Goal: Task Accomplishment & Management: Manage account settings

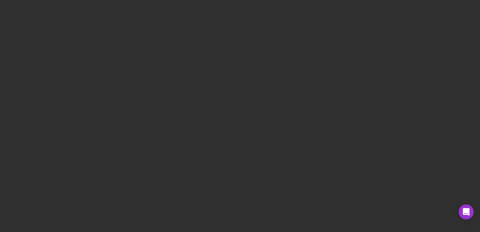
click at [436, 14] on div "Unauthorized Unauthorized Unauthorized Unauthorized Unauthorized Unauthorized U…" at bounding box center [424, 157] width 100 height 304
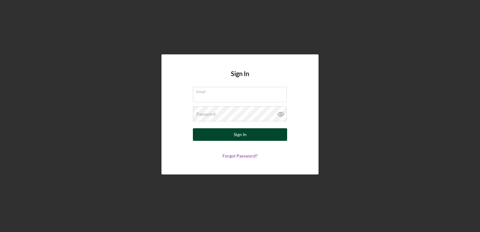
type input "[EMAIL_ADDRESS][DOMAIN_NAME]"
click at [255, 133] on button "Sign In" at bounding box center [240, 134] width 94 height 13
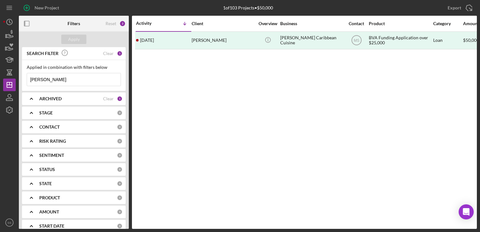
click at [117, 99] on div "1" at bounding box center [120, 99] width 6 height 6
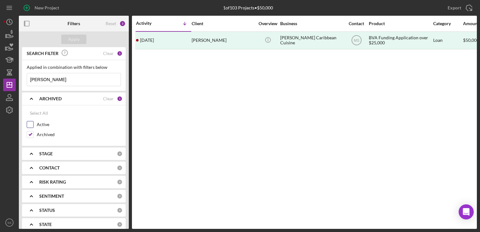
click at [35, 122] on div "Active" at bounding box center [74, 126] width 94 height 10
click at [20, 125] on div "SEARCH FILTER Clear 1 Applied in combination with filters below bono's Icon/Men…" at bounding box center [74, 138] width 110 height 182
click at [30, 123] on input "Active" at bounding box center [30, 124] width 6 height 6
checkbox input "true"
click at [30, 130] on div "Active" at bounding box center [74, 126] width 94 height 10
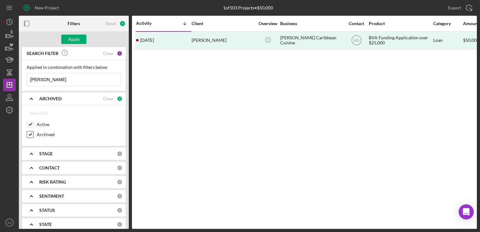
click at [30, 137] on div at bounding box center [30, 134] width 7 height 7
click at [30, 135] on input "Archived" at bounding box center [30, 134] width 6 height 6
checkbox input "false"
click at [78, 41] on div "Apply" at bounding box center [74, 39] width 12 height 9
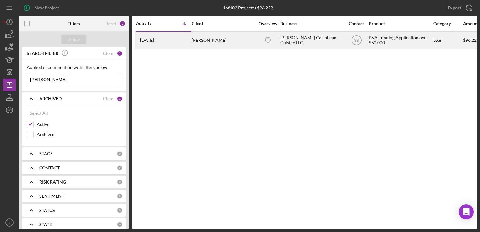
click at [247, 43] on div "Anthony Cornwall" at bounding box center [223, 40] width 63 height 17
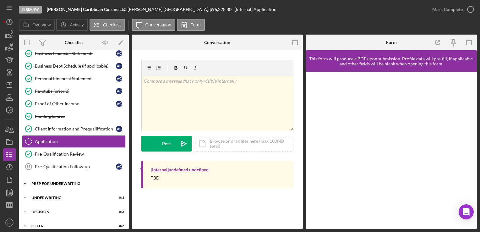
scroll to position [132, 0]
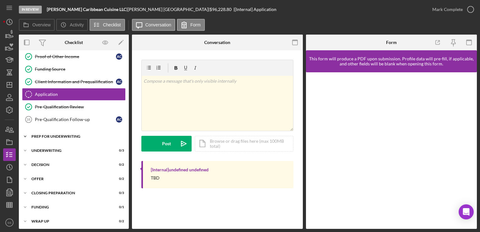
click at [57, 134] on div "Prep for Underwriting" at bounding box center [76, 136] width 90 height 4
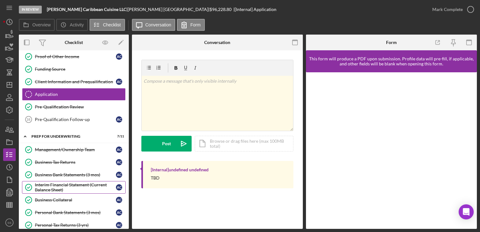
scroll to position [273, 0]
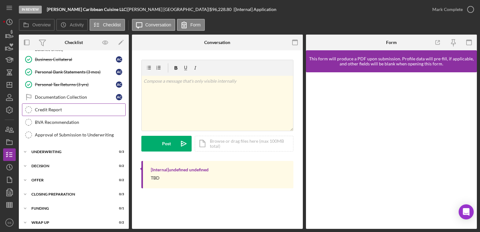
click at [58, 109] on link "Credit Report Credit Report" at bounding box center [74, 109] width 104 height 13
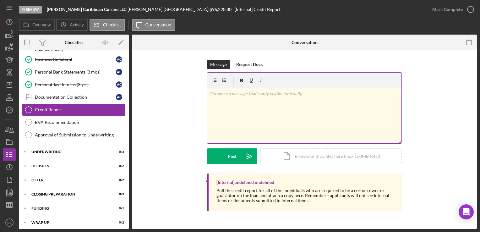
scroll to position [273, 0]
click at [285, 156] on div "Icon/Document Browse or drag files here (max 100MB total) Tap to choose files o…" at bounding box center [330, 156] width 141 height 16
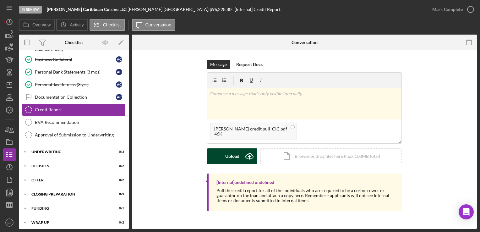
click at [235, 163] on div "Upload" at bounding box center [232, 156] width 14 height 16
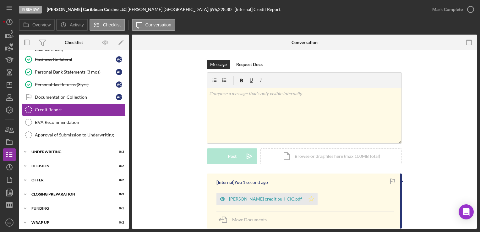
click at [318, 198] on icon "Icon/Star" at bounding box center [311, 199] width 13 height 13
click at [262, 198] on div "Anthony Cornwall_hard credit pull_CIC.pdf" at bounding box center [265, 198] width 73 height 5
